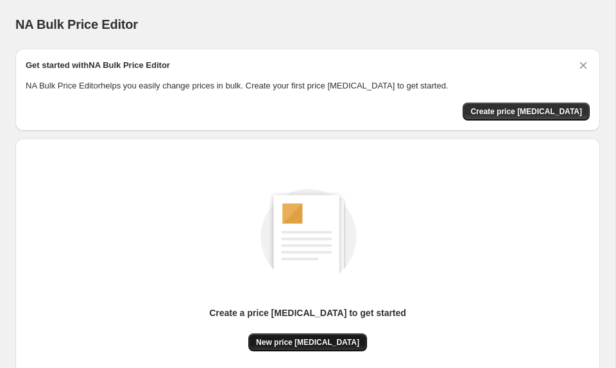
click at [327, 337] on button "New price [MEDICAL_DATA]" at bounding box center [307, 343] width 119 height 18
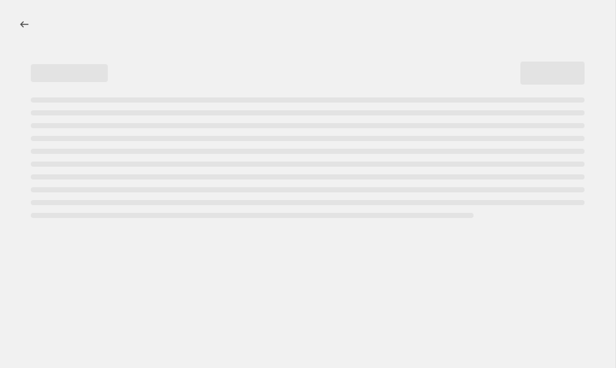
select select "percentage"
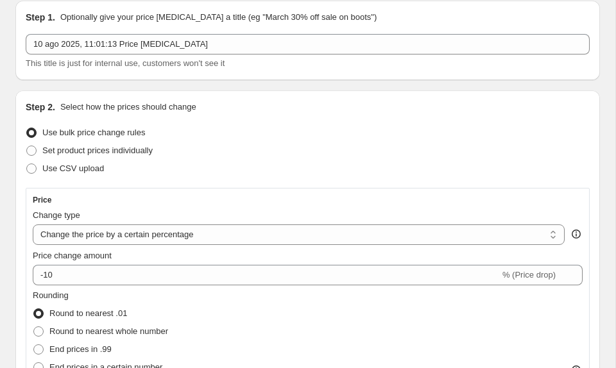
scroll to position [73, 0]
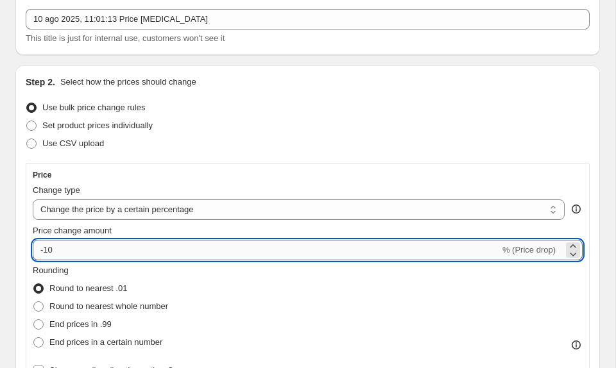
click at [227, 242] on input "-10" at bounding box center [266, 250] width 467 height 21
click at [228, 257] on input "-10" at bounding box center [266, 250] width 467 height 21
type input "-1"
type input "-30"
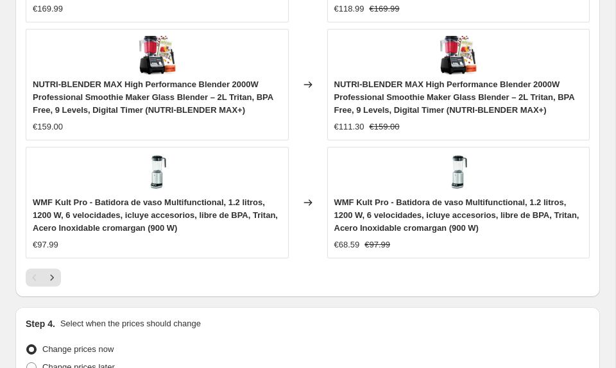
scroll to position [1407, 0]
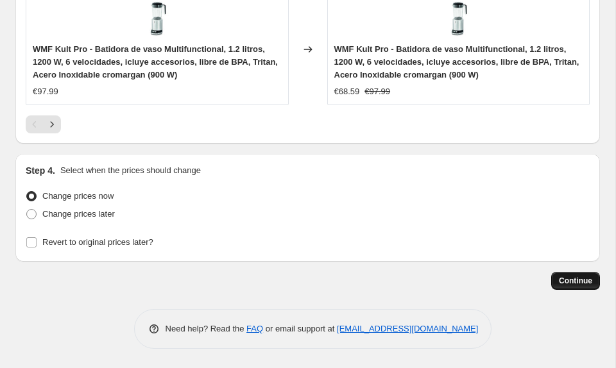
click at [579, 283] on span "Continue" at bounding box center [575, 281] width 33 height 10
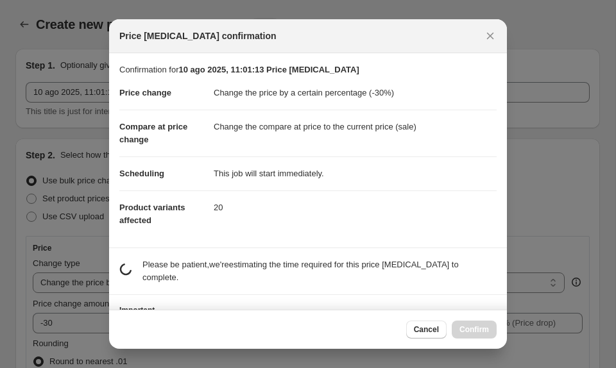
scroll to position [0, 0]
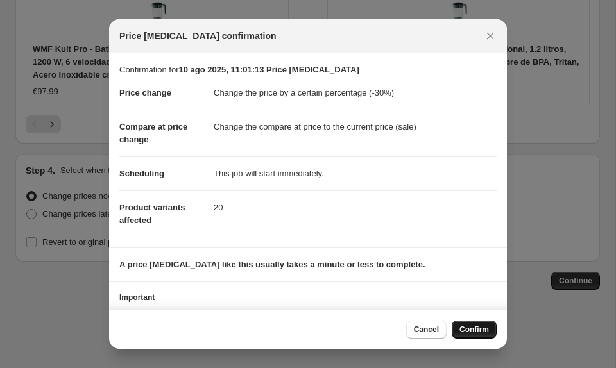
click at [469, 323] on button "Confirm" at bounding box center [474, 330] width 45 height 18
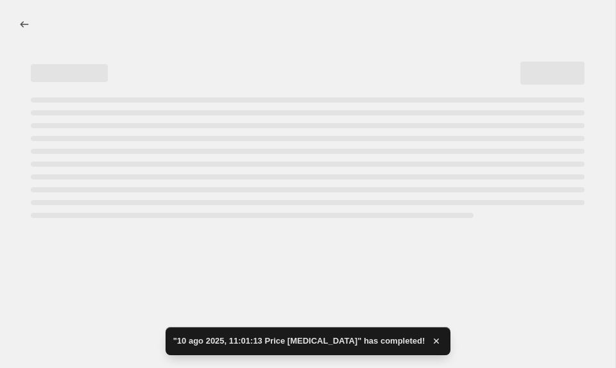
select select "percentage"
